Goal: Check status

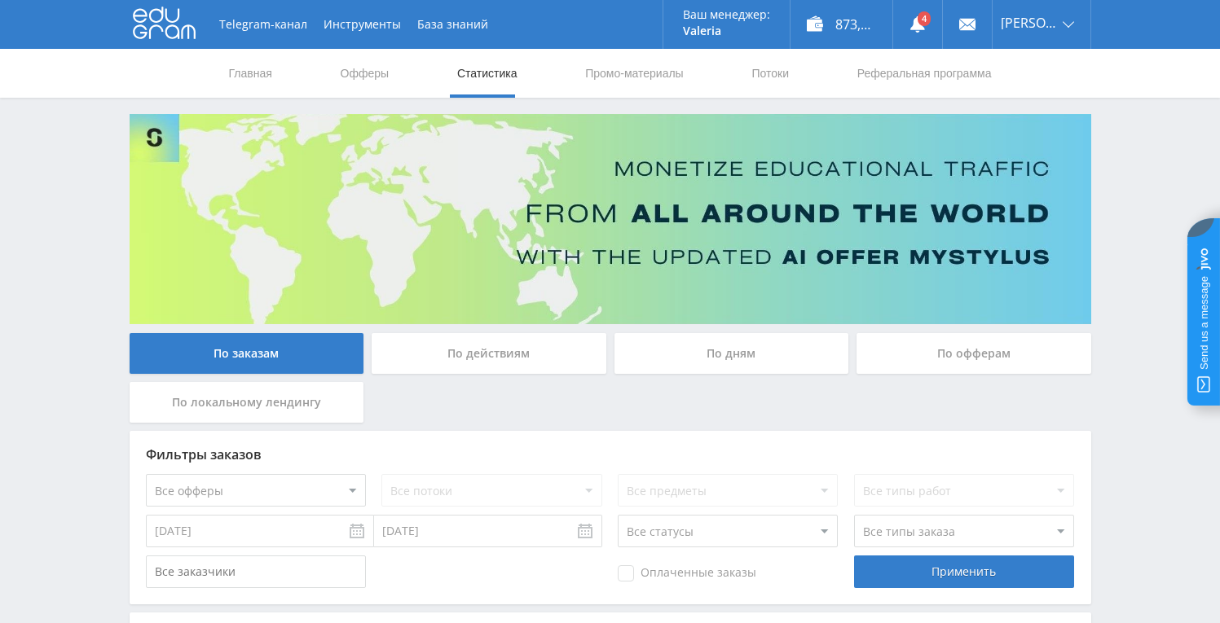
click at [689, 376] on div "По дням" at bounding box center [731, 357] width 243 height 49
click at [690, 366] on div "По дням" at bounding box center [731, 353] width 235 height 41
click at [0, 0] on input "По дням" at bounding box center [0, 0] width 0 height 0
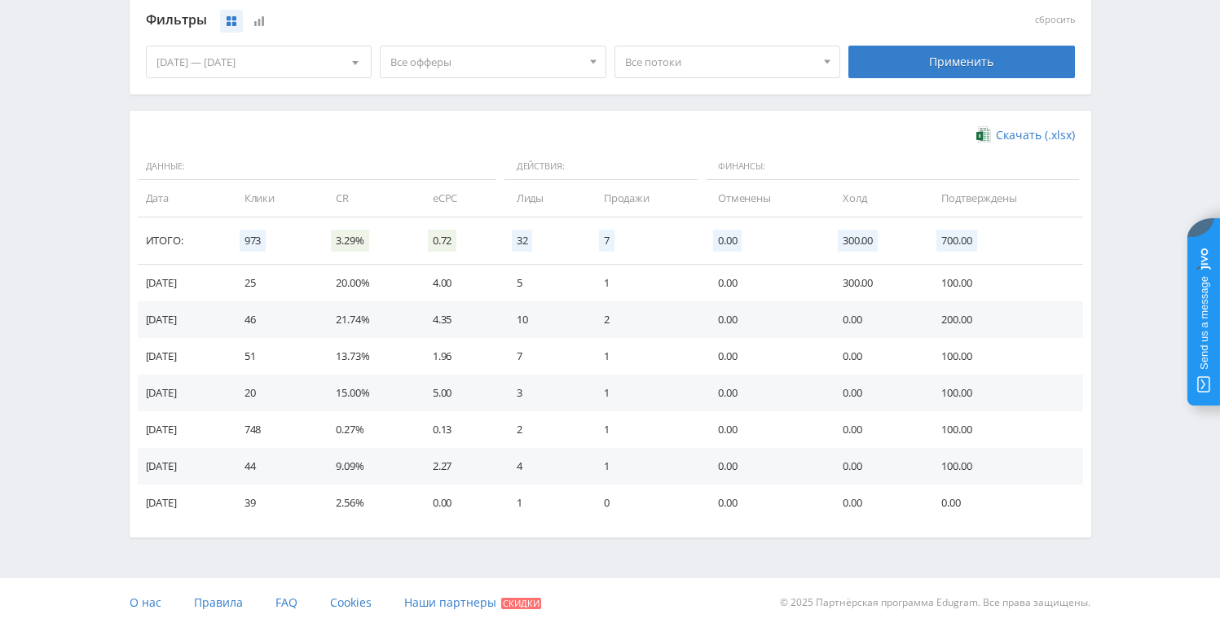
scroll to position [442, 0]
